Goal: Check status: Check status

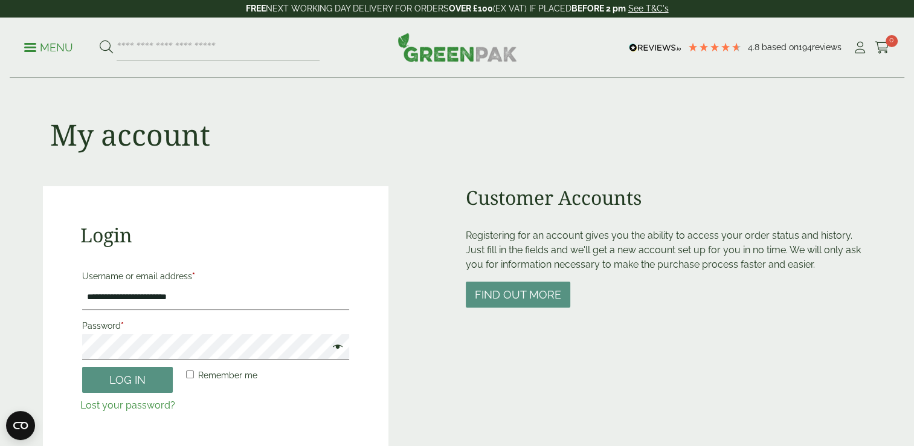
click at [159, 379] on button "Log in" at bounding box center [127, 380] width 91 height 26
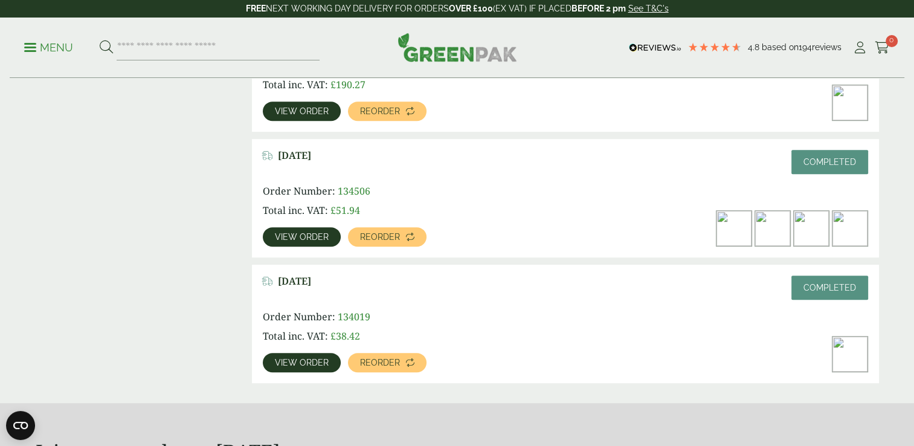
scroll to position [507, 0]
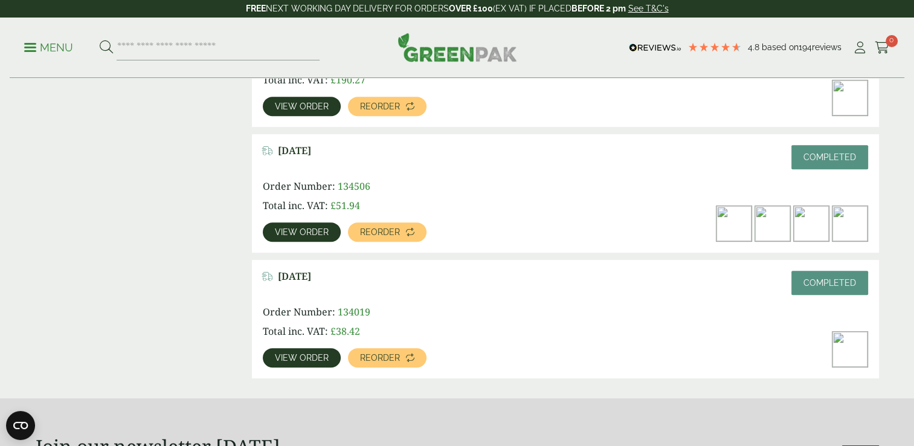
click at [744, 220] on img at bounding box center [733, 223] width 35 height 35
click at [730, 224] on img at bounding box center [733, 223] width 35 height 35
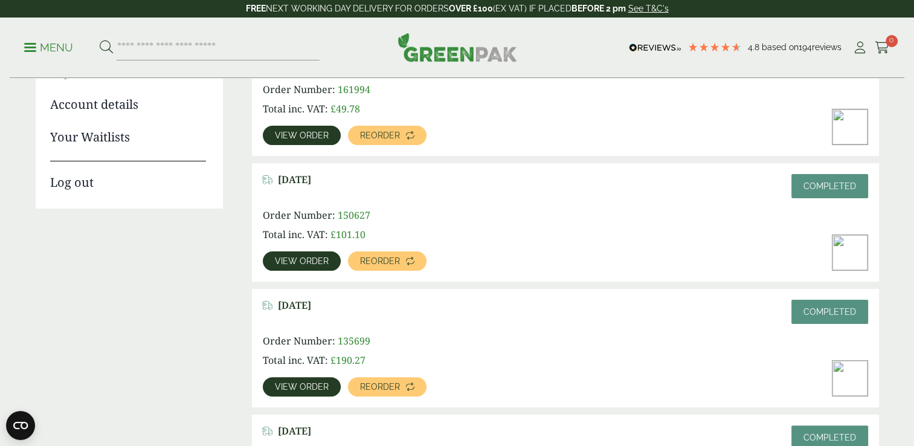
scroll to position [488, 0]
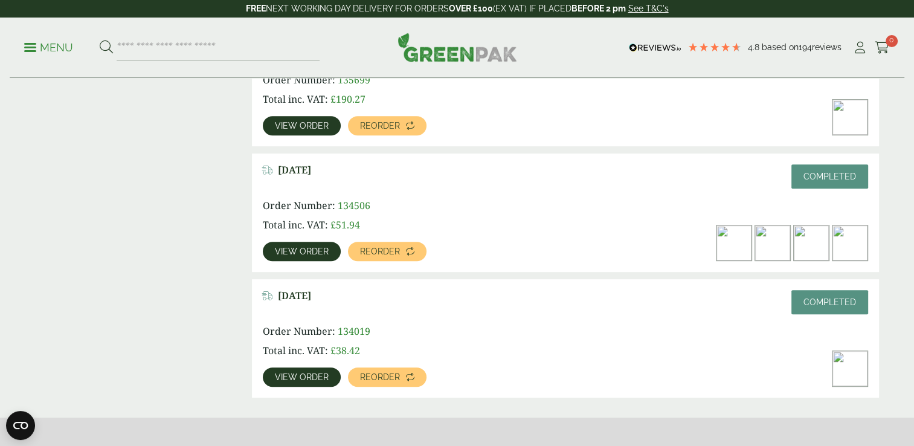
click at [732, 246] on img at bounding box center [733, 242] width 35 height 35
click at [315, 247] on span "View order" at bounding box center [302, 251] width 54 height 8
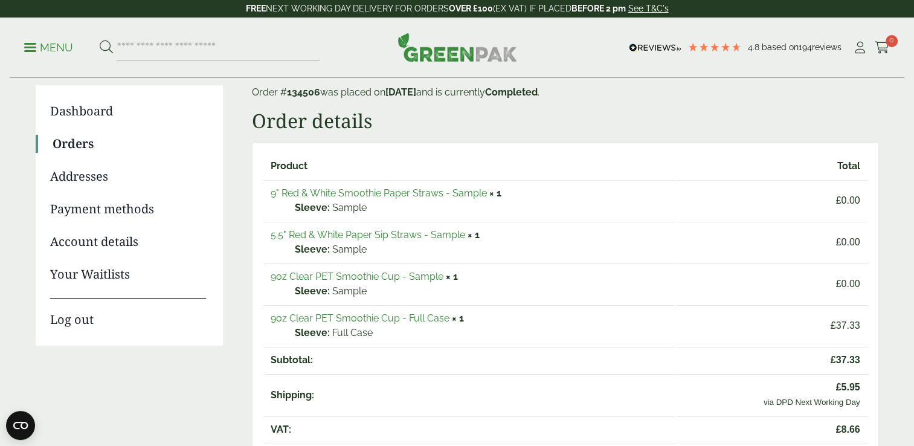
scroll to position [97, 0]
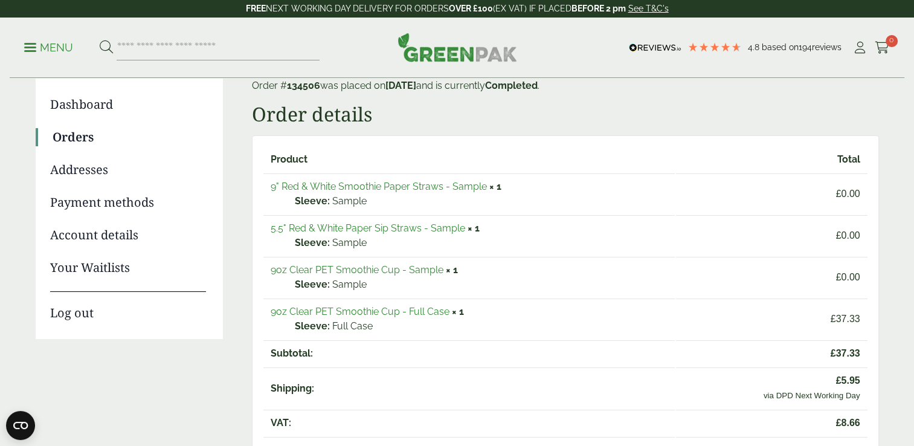
click at [359, 185] on link "9" Red & White Smoothie Paper Straws - Sample" at bounding box center [379, 186] width 216 height 11
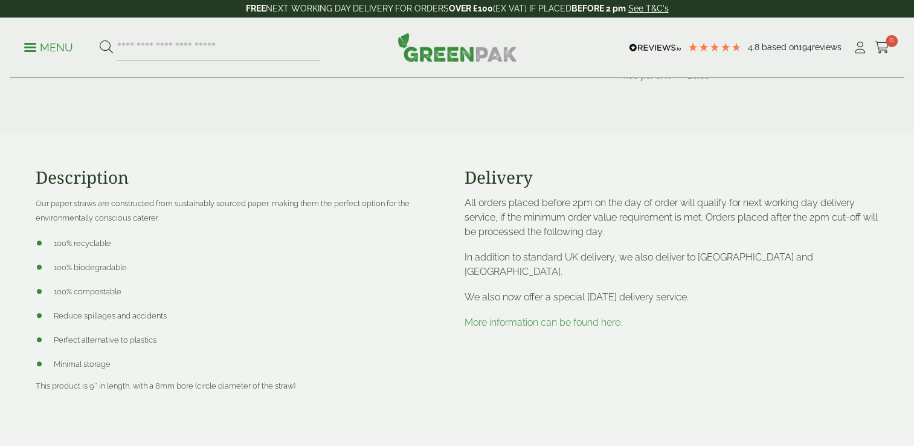
scroll to position [391, 0]
